Goal: Information Seeking & Learning: Understand process/instructions

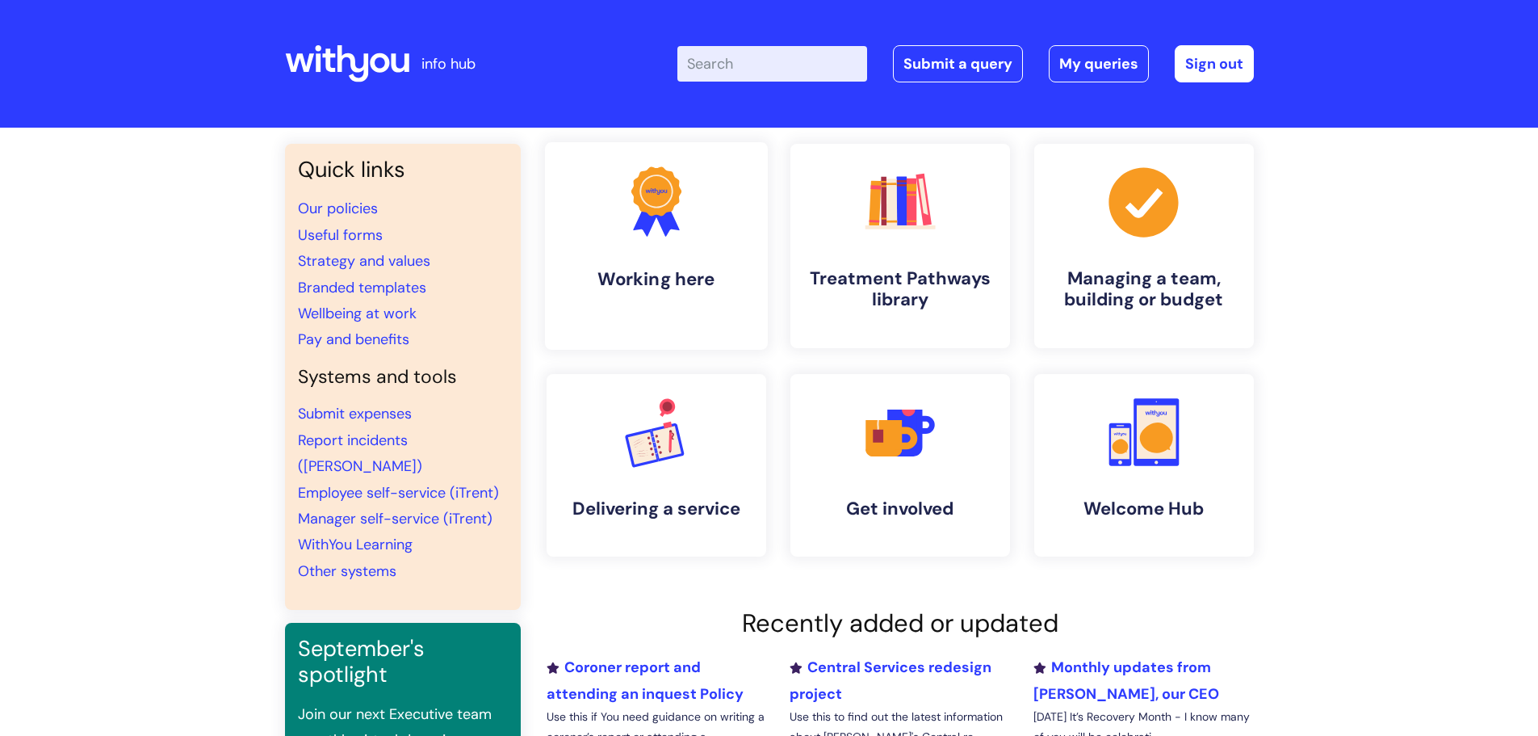
click at [684, 215] on icon ".cls-1{fill:#f89b22;}.cls-1,.cls-2,.cls-3{stroke-width:0px;}.cls-2{fill:#2d3cff…" at bounding box center [656, 202] width 80 height 80
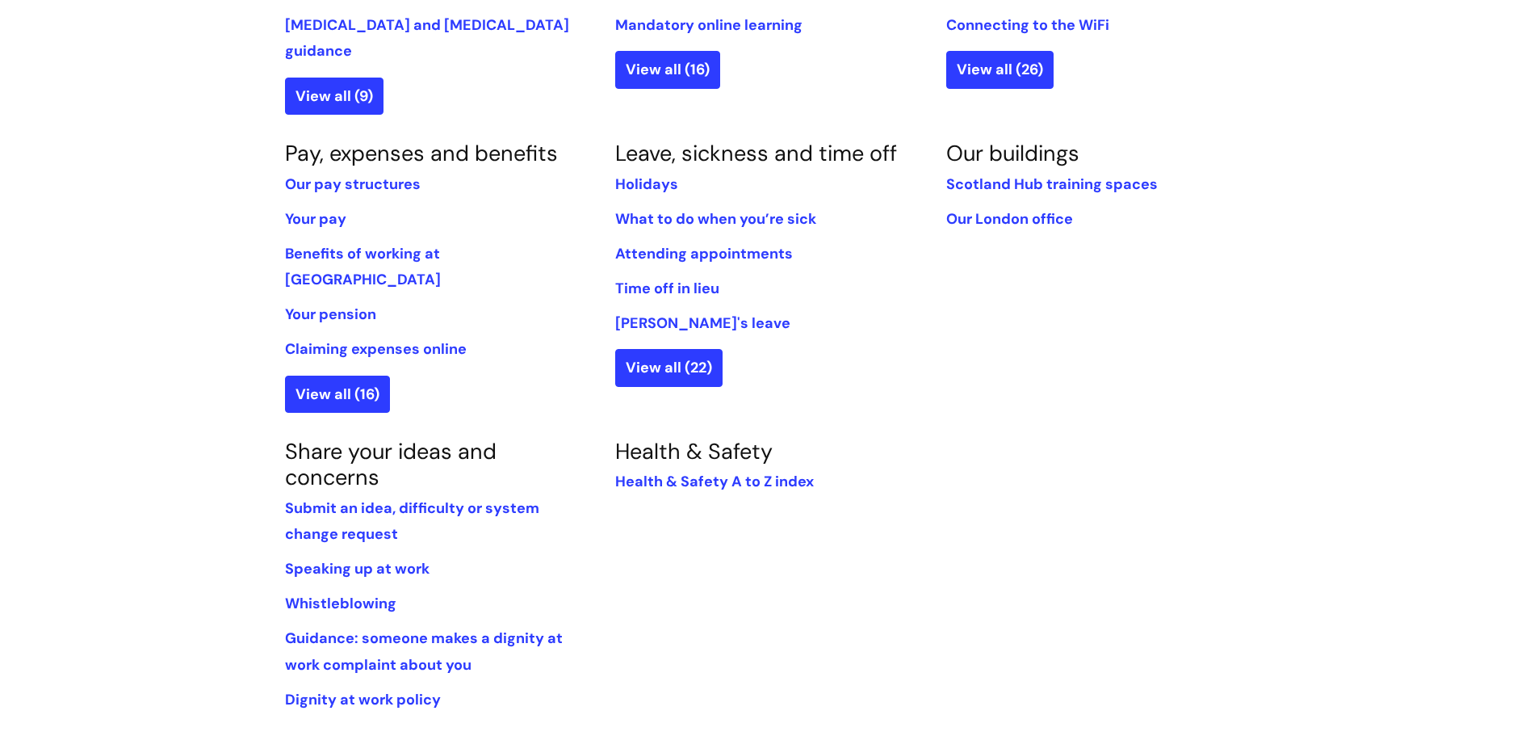
scroll to position [878, 0]
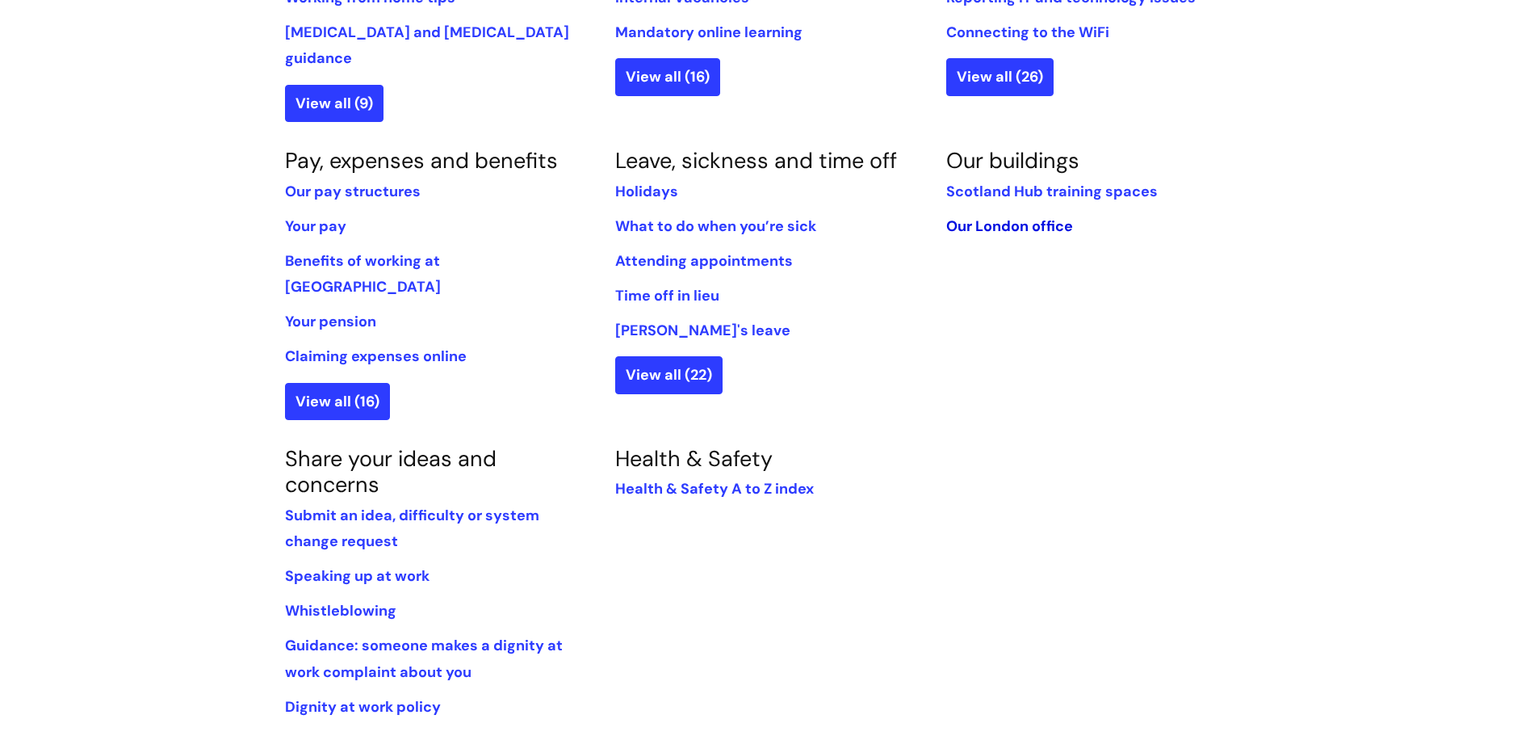
click at [975, 216] on link "Our London office" at bounding box center [1009, 225] width 127 height 19
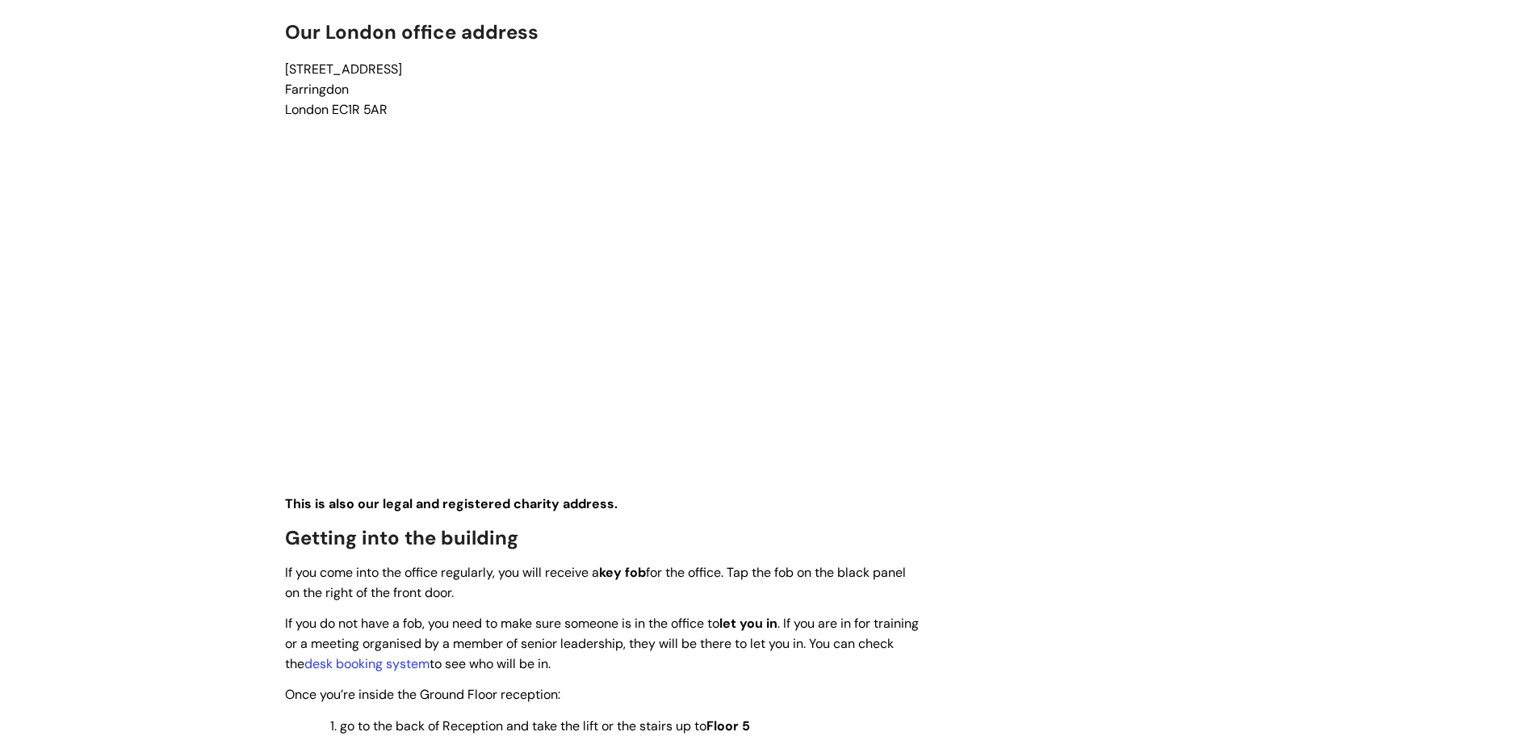
scroll to position [1131, 0]
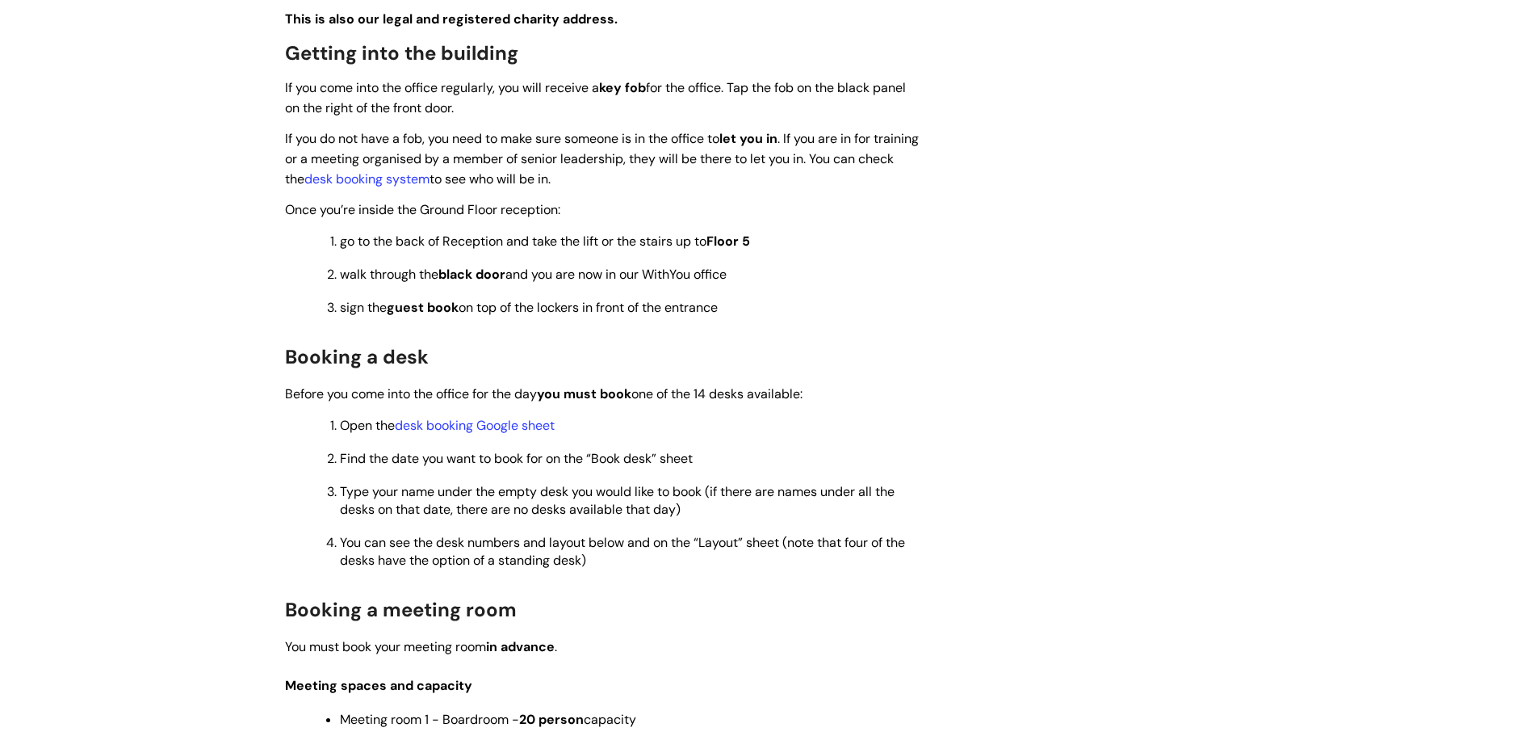
click at [505, 453] on span "Find the date you want to book for on the “Book desk” sheet" at bounding box center [516, 458] width 353 height 17
click at [483, 438] on ol "Open the desk booking Google sheet Find the date you want to book for on the “B…" at bounding box center [612, 491] width 622 height 155
click at [480, 433] on link "desk booking Google sheet" at bounding box center [475, 425] width 160 height 17
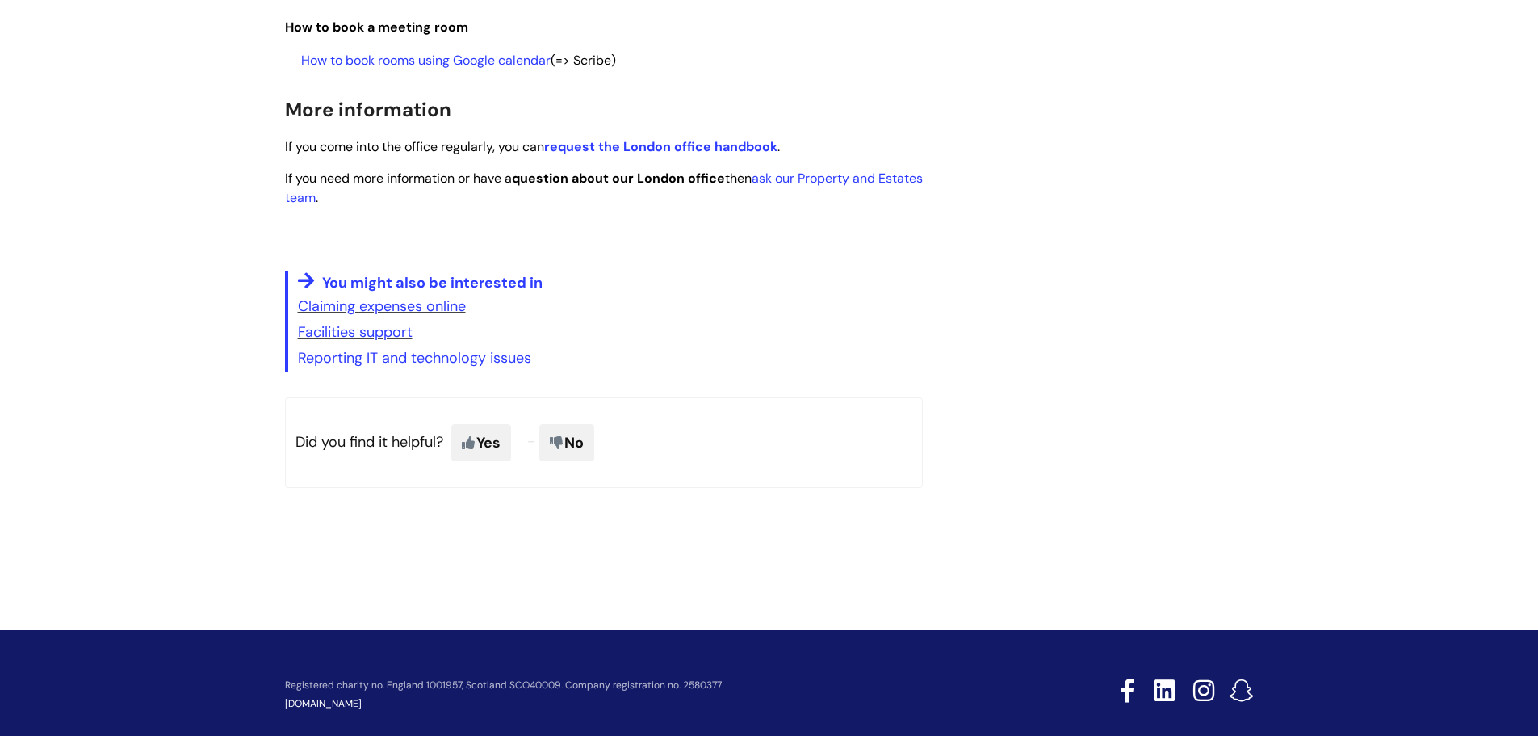
scroll to position [2019, 0]
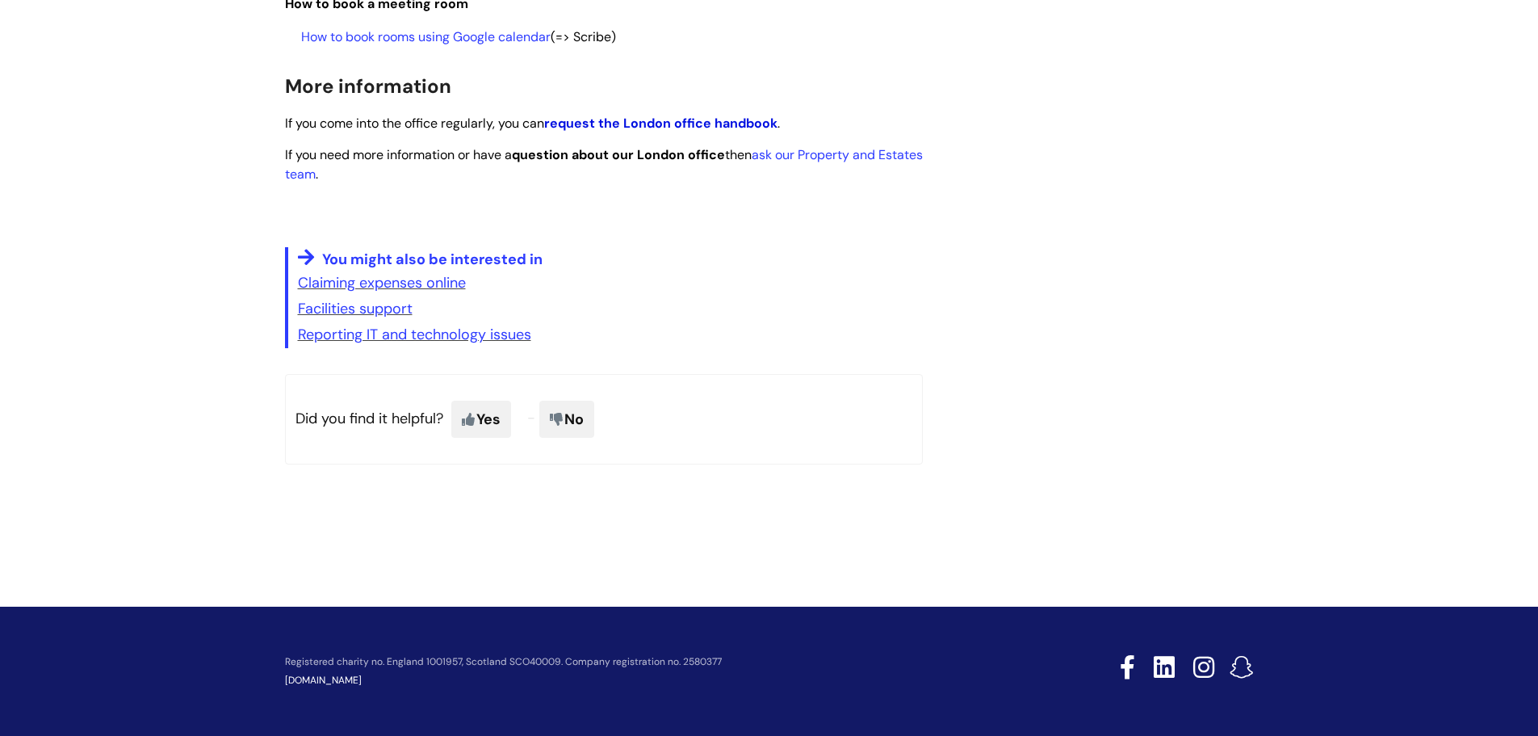
drag, startPoint x: 584, startPoint y: 132, endPoint x: 571, endPoint y: 117, distance: 20.1
click at [584, 132] on p "If you come into the office regularly, you can request the London office handbo…" at bounding box center [604, 123] width 638 height 20
click at [570, 116] on strong "request the London office handbook" at bounding box center [660, 123] width 233 height 17
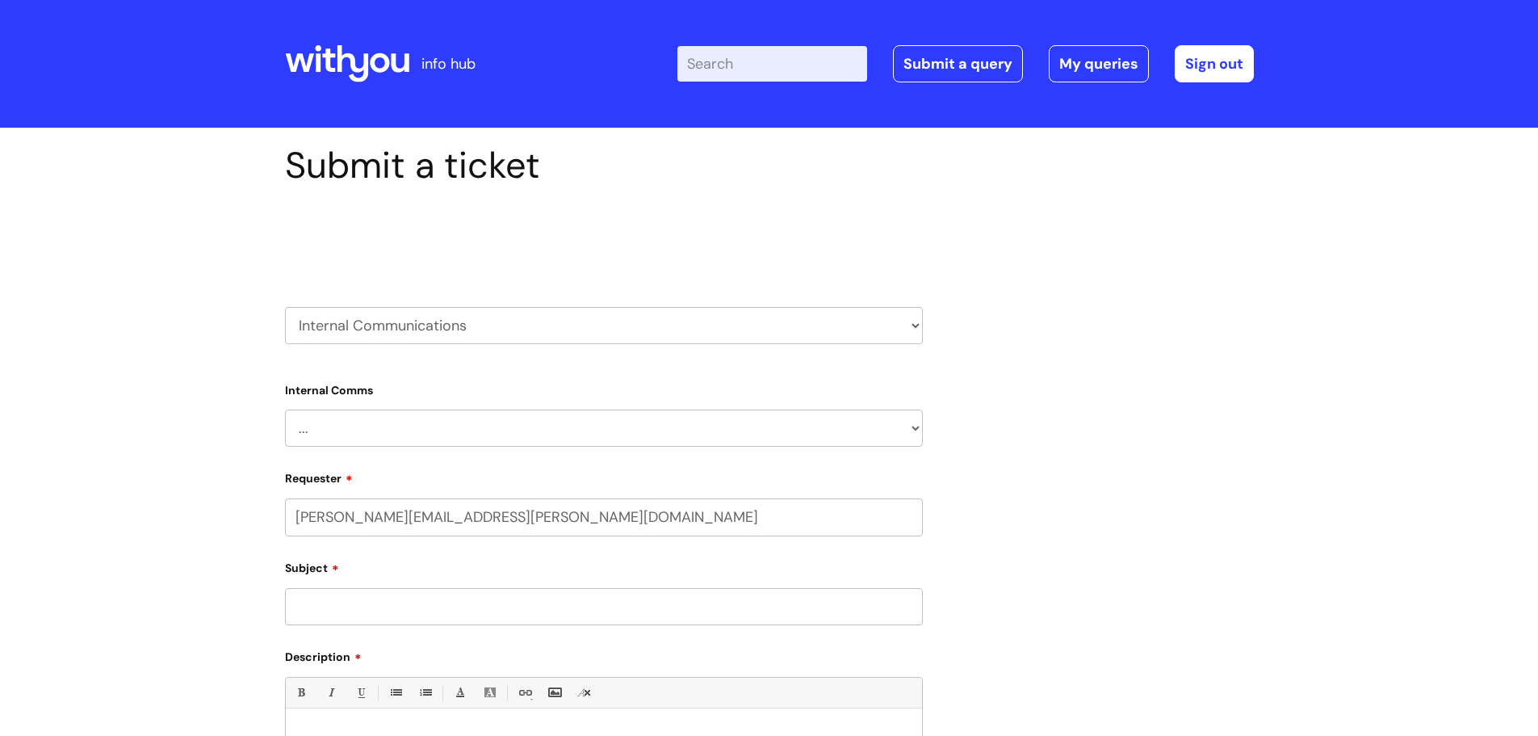
select select "80004418200"
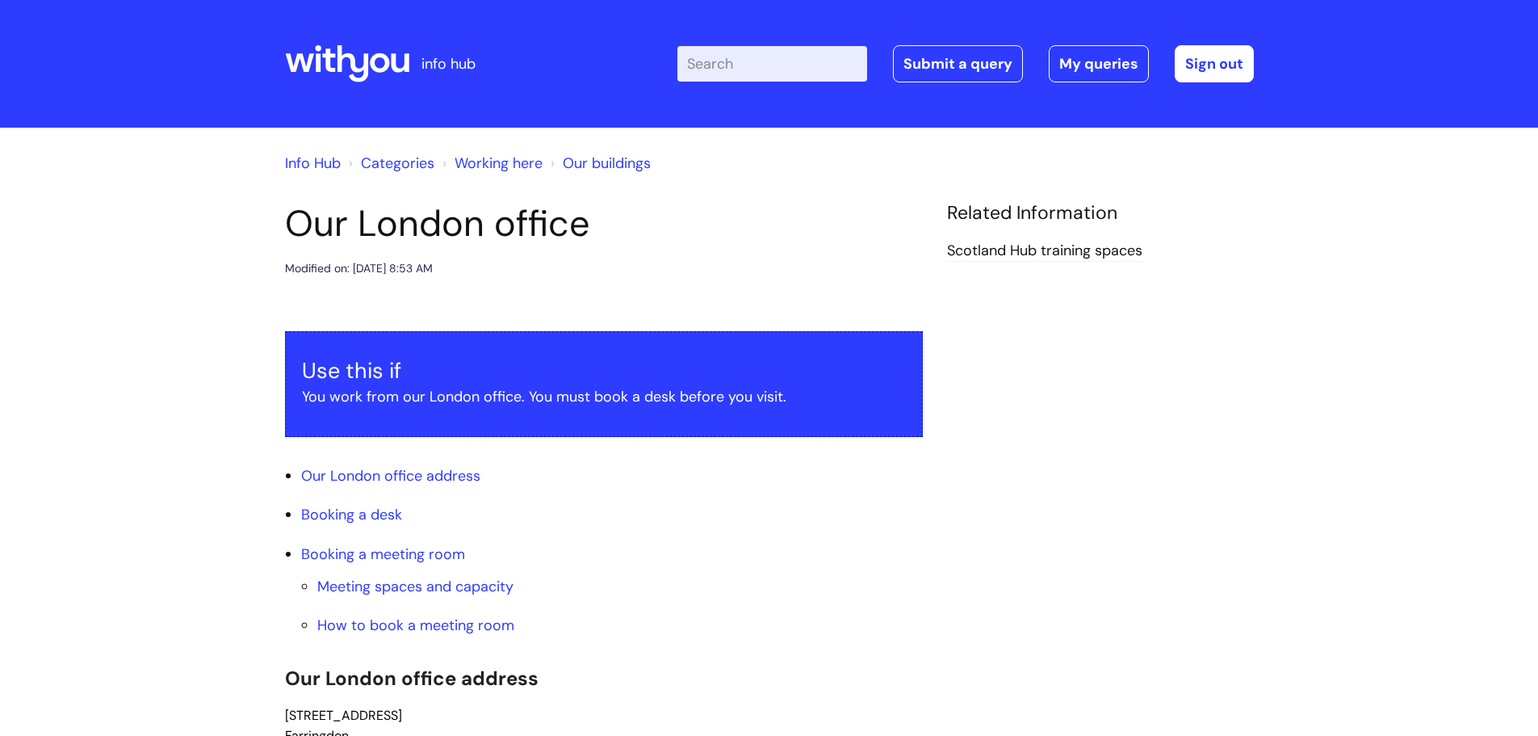
scroll to position [2019, 0]
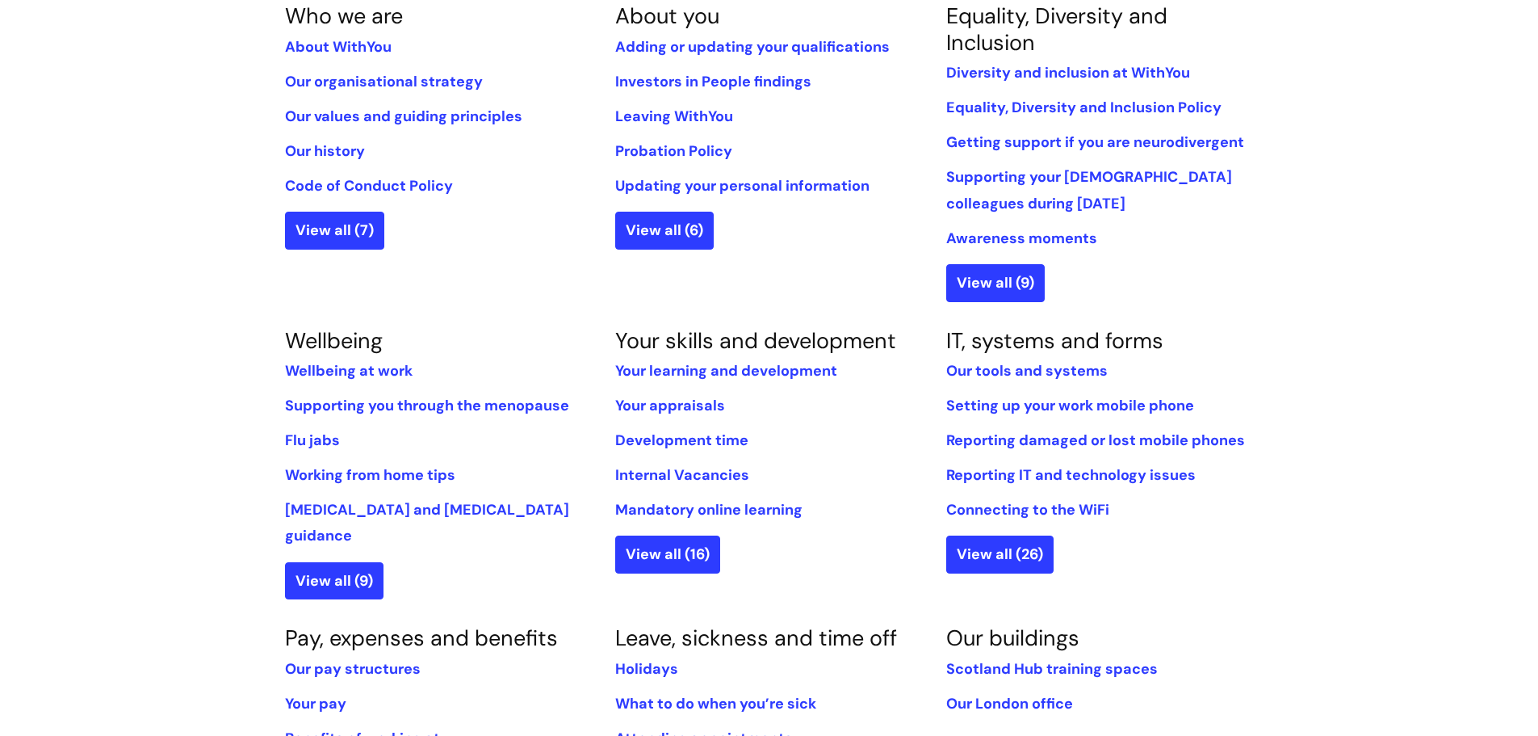
scroll to position [313, 0]
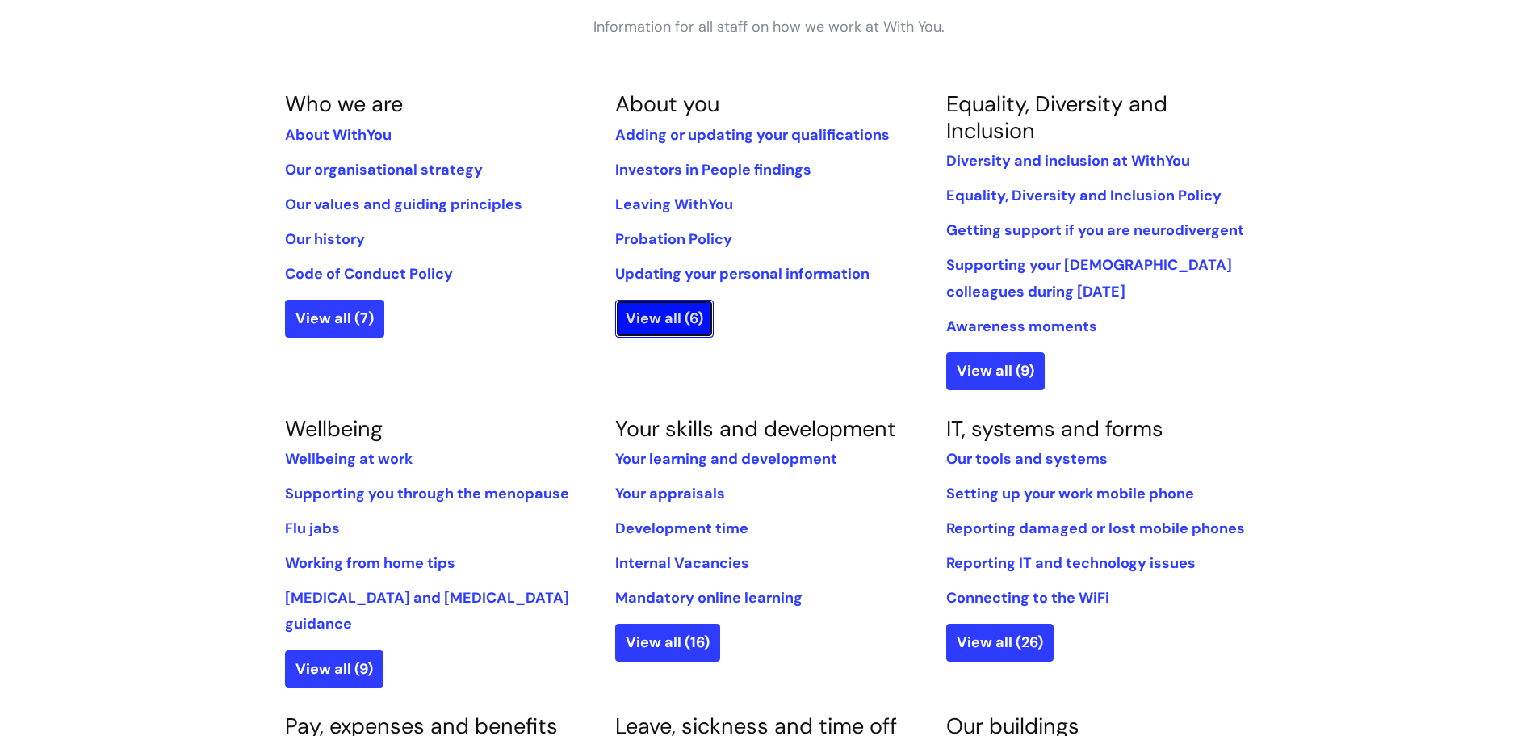
click at [628, 321] on link "View all (6)" at bounding box center [664, 318] width 99 height 37
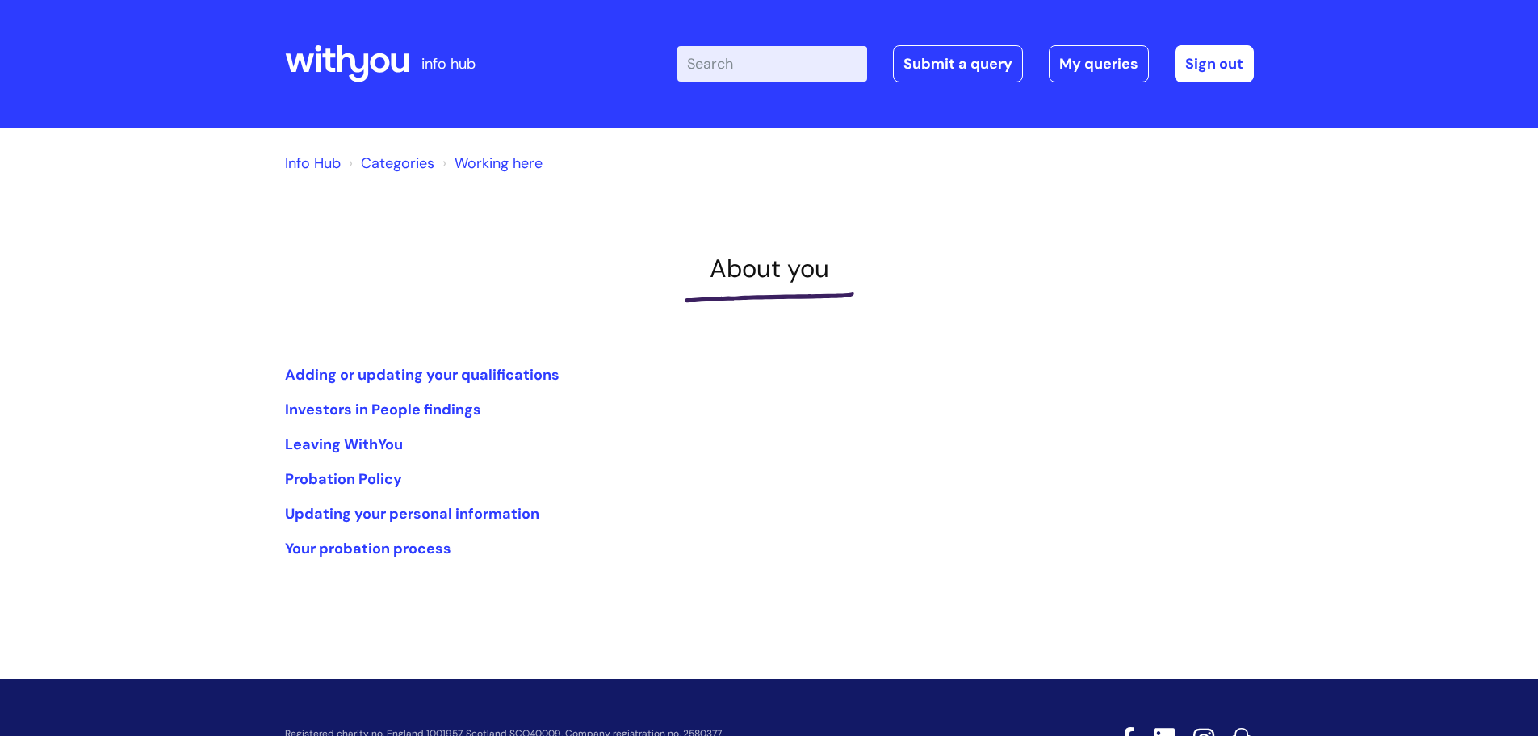
click at [472, 171] on link "Working here" at bounding box center [499, 162] width 88 height 19
